Goal: Task Accomplishment & Management: Use online tool/utility

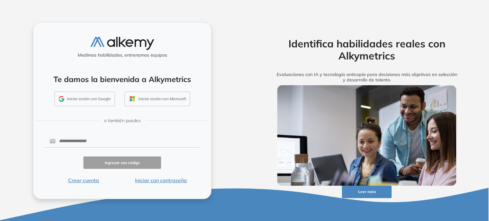
click at [263, 121] on div "Identifica habilidades reales con Alkymetrics Evaluaciones con IA y tecnología …" at bounding box center [367, 110] width 245 height 221
click at [102, 98] on button "Iniciar sesión con Google" at bounding box center [84, 99] width 61 height 15
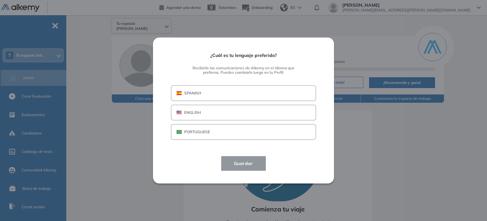
click at [228, 95] on button "SPANISH" at bounding box center [243, 93] width 145 height 16
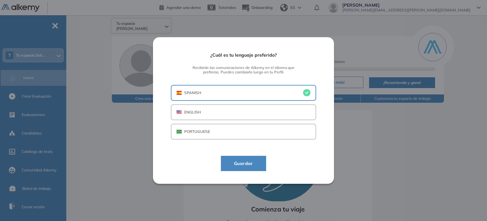
click at [250, 167] on span "Guardar" at bounding box center [243, 164] width 29 height 8
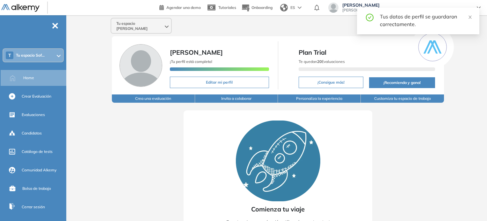
click at [469, 10] on div "Tus datos de perfil se guardaron correctamente." at bounding box center [418, 21] width 122 height 27
click at [472, 19] on link at bounding box center [470, 16] width 4 height 7
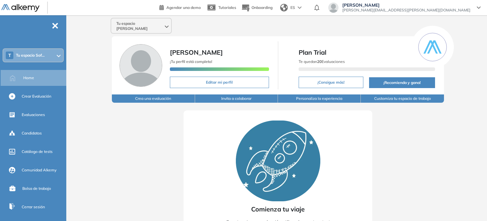
click at [39, 54] on span "Tu espacio Sof..." at bounding box center [30, 55] width 29 height 5
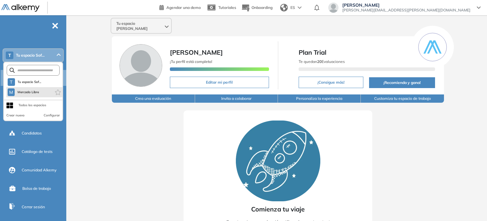
click at [30, 96] on li "M Mercado Libre" at bounding box center [34, 92] width 56 height 10
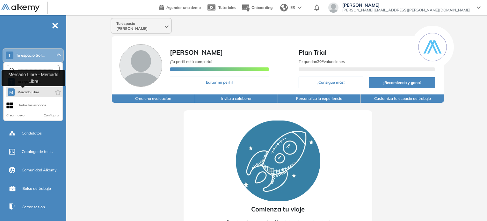
click at [33, 90] on span "Mercado Libre" at bounding box center [28, 92] width 22 height 5
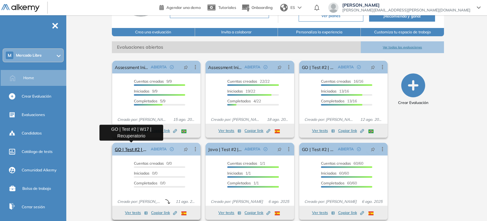
scroll to position [75, 0]
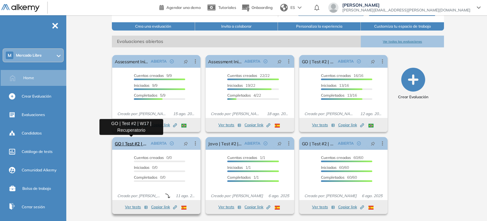
click at [137, 143] on link "GO | Test #2 | W17 | Recuperatorio" at bounding box center [131, 143] width 33 height 13
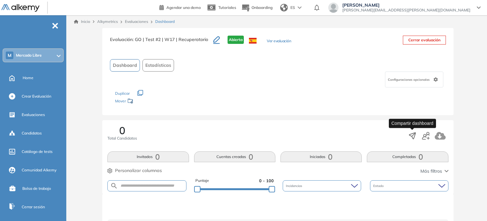
click at [411, 136] on icon "button" at bounding box center [412, 136] width 9 height 9
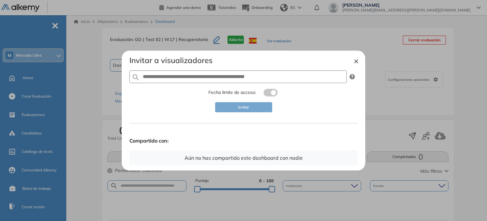
click at [361, 61] on div "× Invitar a visualizadores Fecha límite de acceso: Invitar Compartido con: Aún …" at bounding box center [243, 111] width 243 height 120
click at [357, 60] on button "×" at bounding box center [356, 61] width 5 height 8
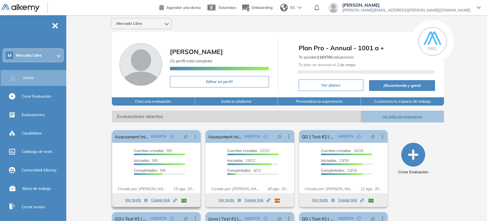
scroll to position [64, 0]
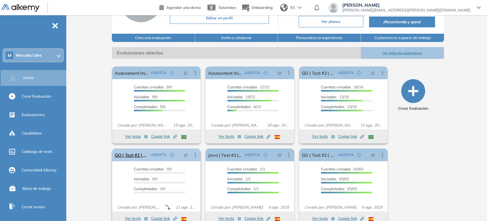
click at [196, 155] on icon at bounding box center [195, 155] width 6 height 6
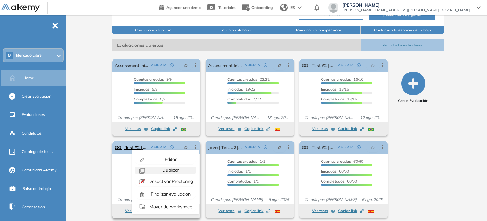
scroll to position [75, 0]
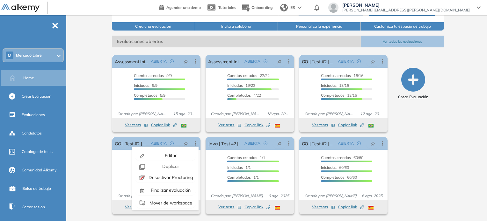
click at [105, 169] on div "Mercado Libre [PERSON_NAME] ¡Tu perfil está completo! Editar mi perfil Plan Pro…" at bounding box center [278, 81] width 418 height 282
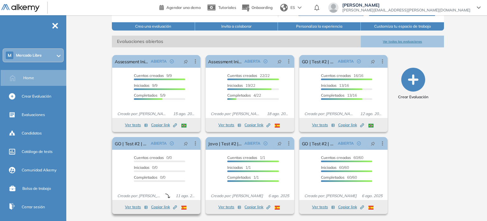
click at [158, 205] on span "Copiar link Created by potrace 1.16, written by [PERSON_NAME] [DATE]-[DATE]" at bounding box center [164, 208] width 26 height 6
